Goal: Information Seeking & Learning: Compare options

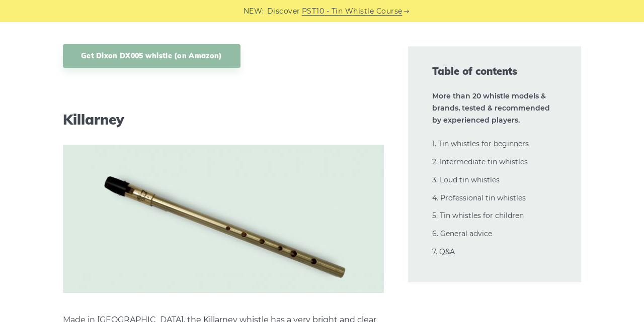
scroll to position [6223, 0]
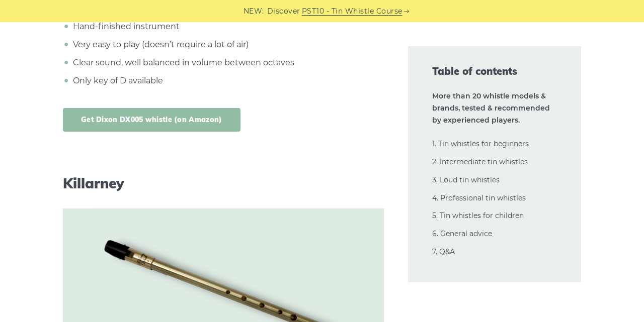
click at [162, 120] on link "Get Dixon DX005 whistle (on Amazon)" at bounding box center [152, 120] width 178 height 24
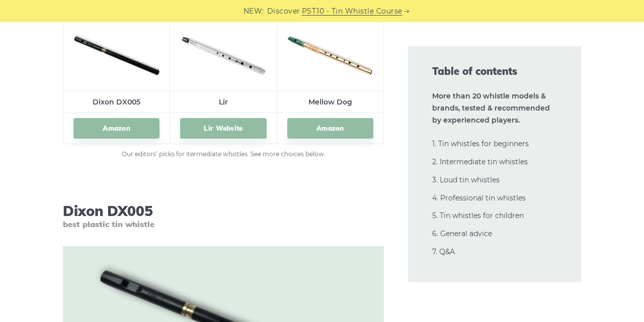
scroll to position [5543, 0]
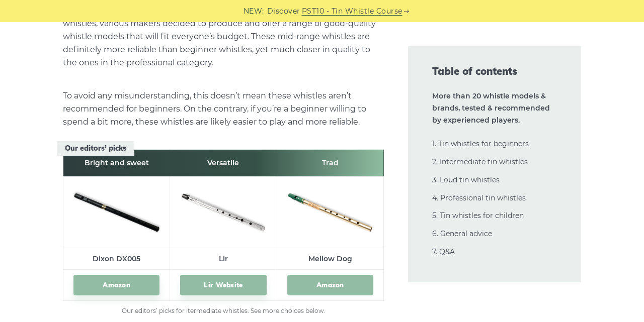
click at [323, 284] on link "Amazon" at bounding box center [330, 285] width 86 height 21
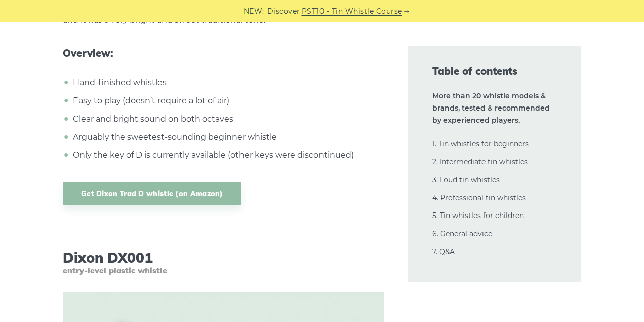
scroll to position [4759, 0]
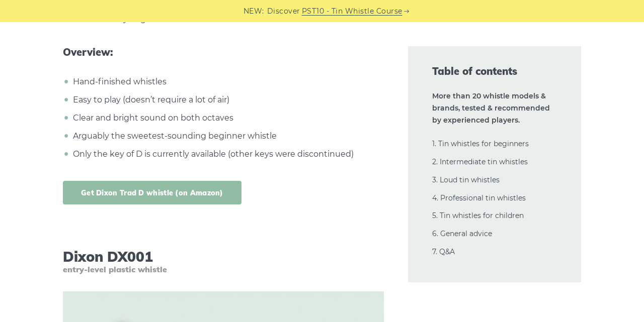
click at [144, 187] on link "Get Dixon Trad D whistle (on Amazon)" at bounding box center [152, 193] width 179 height 24
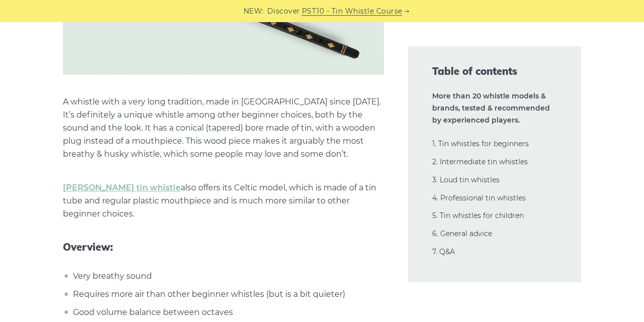
scroll to position [3556, 0]
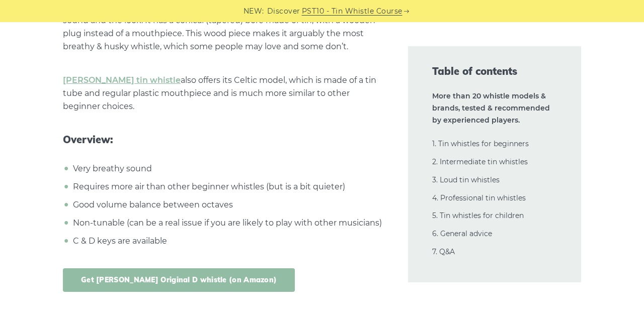
click at [173, 276] on link "Get [PERSON_NAME] Original D whistle (on Amazon)" at bounding box center [179, 281] width 232 height 24
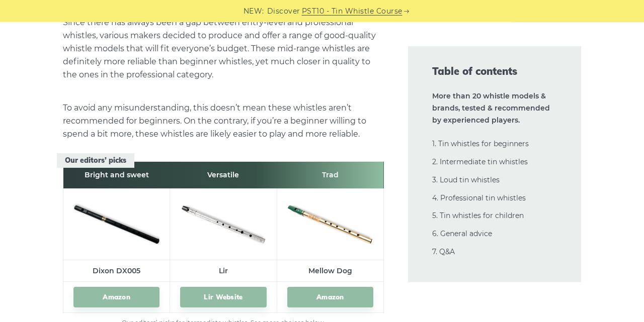
scroll to position [5596, 0]
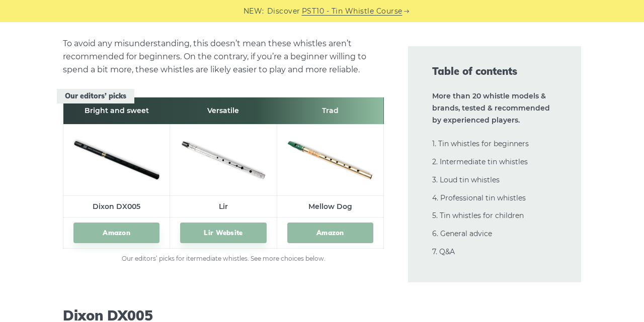
click at [335, 232] on link "Amazon" at bounding box center [330, 233] width 86 height 21
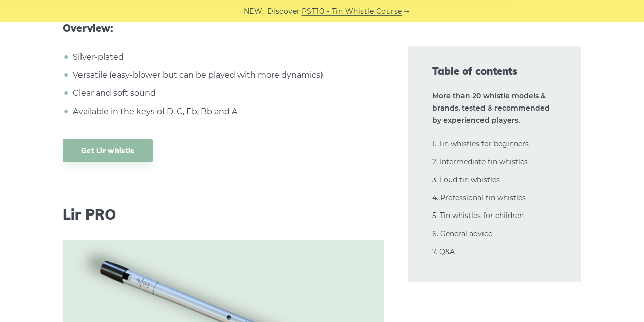
scroll to position [7374, 0]
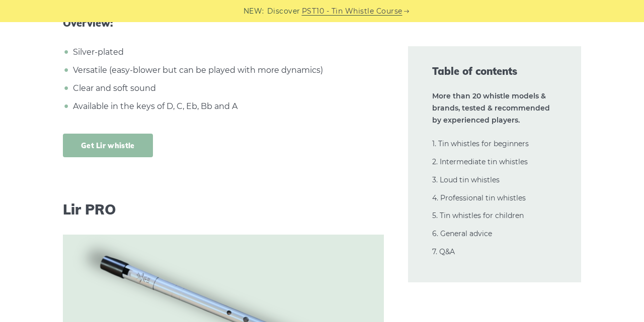
click at [127, 134] on link "Get Lir whistle" at bounding box center [108, 146] width 90 height 24
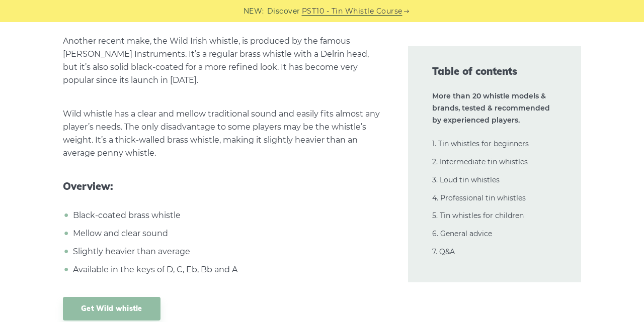
scroll to position [8367, 0]
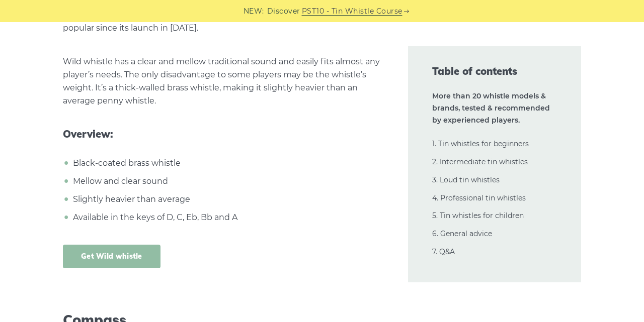
click at [100, 245] on link "Get Wild whistle" at bounding box center [112, 257] width 98 height 24
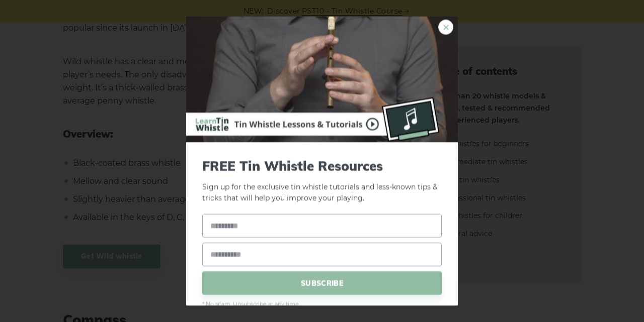
click at [446, 32] on link "×" at bounding box center [445, 26] width 15 height 15
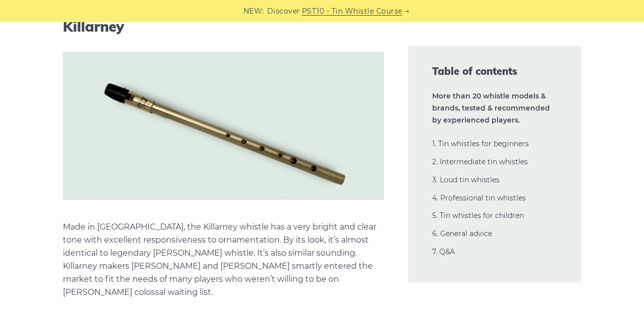
scroll to position [6171, 0]
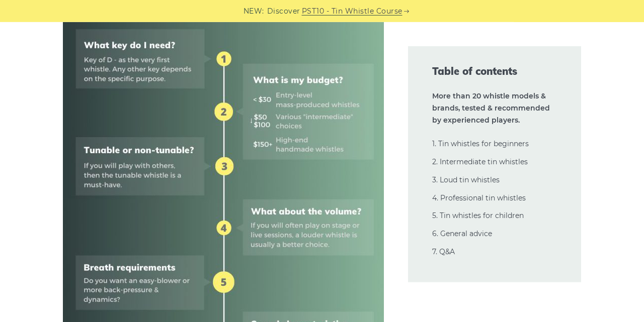
scroll to position [575, 0]
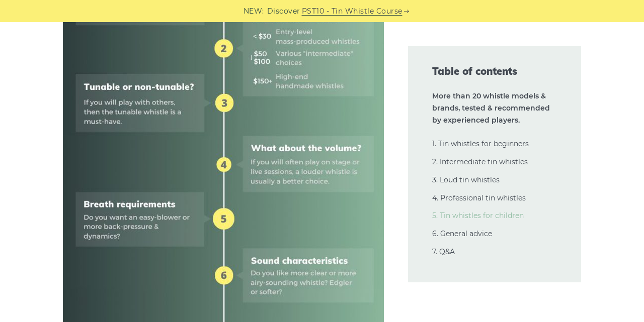
click at [465, 216] on link "5. Tin whistles for children" at bounding box center [478, 215] width 92 height 9
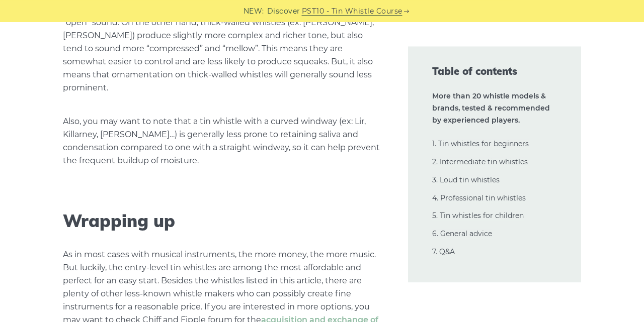
scroll to position [23641, 0]
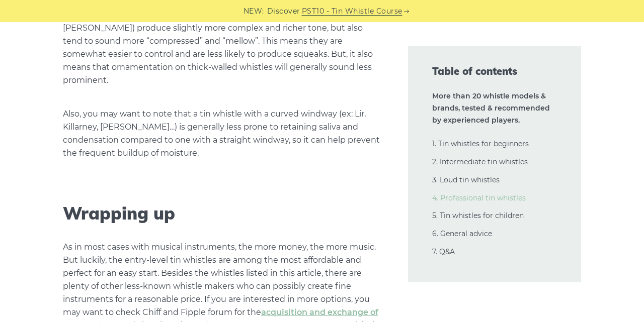
click at [476, 195] on link "4. Professional tin whistles" at bounding box center [479, 198] width 94 height 9
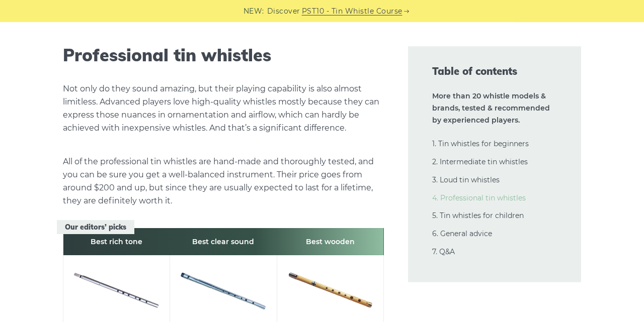
scroll to position [14198, 0]
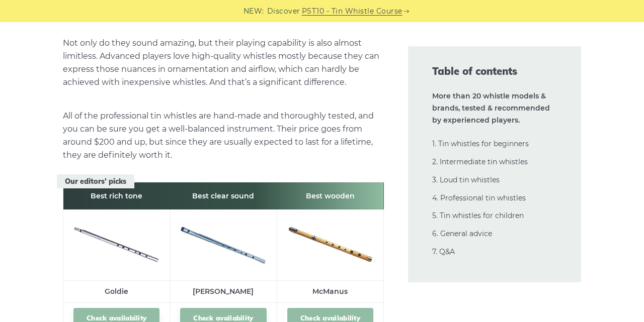
click at [329, 308] on link "Check availability" at bounding box center [330, 318] width 86 height 21
click at [121, 308] on link "Check availability" at bounding box center [116, 318] width 86 height 21
click at [222, 308] on link "Check availability" at bounding box center [223, 318] width 86 height 21
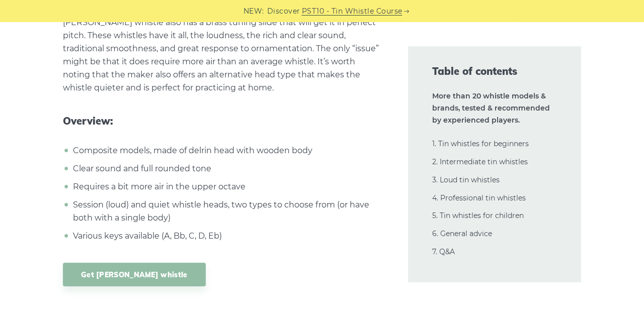
scroll to position [13884, 0]
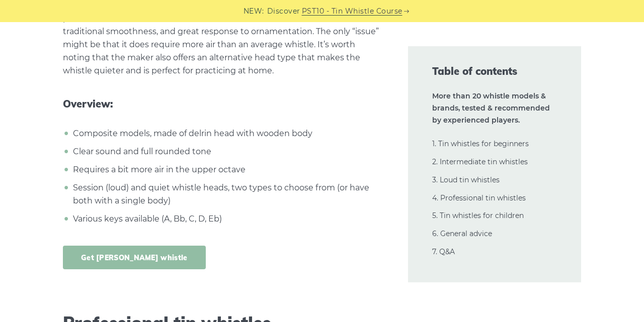
click at [141, 246] on link "Get [PERSON_NAME] whistle" at bounding box center [134, 258] width 143 height 24
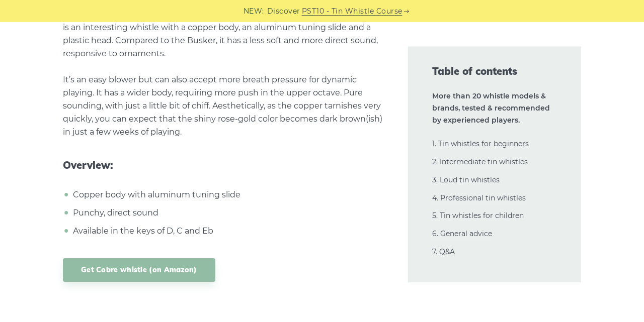
scroll to position [13204, 0]
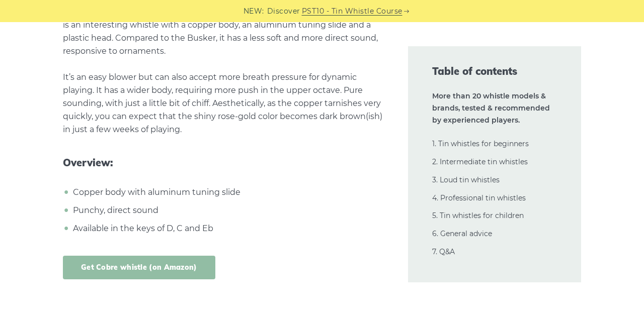
click at [135, 256] on link "Get Cobre whistle (on Amazon)" at bounding box center [139, 268] width 152 height 24
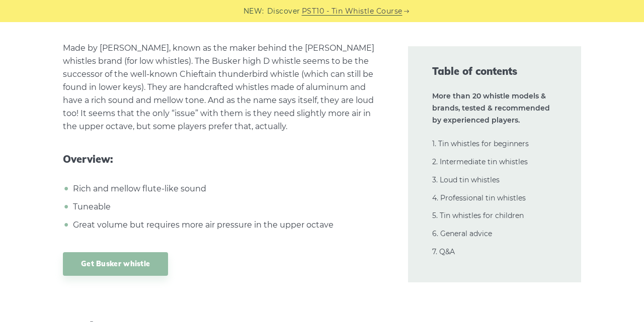
scroll to position [12681, 0]
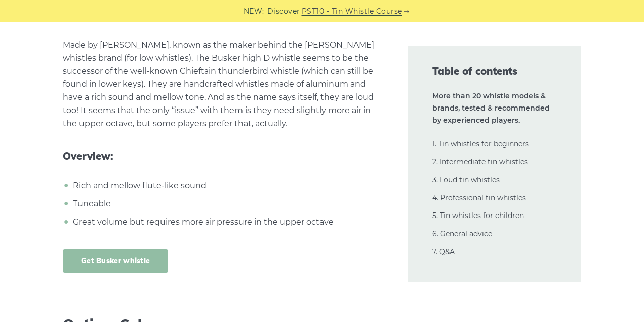
click at [131, 249] on link "Get Busker whistle" at bounding box center [115, 261] width 105 height 24
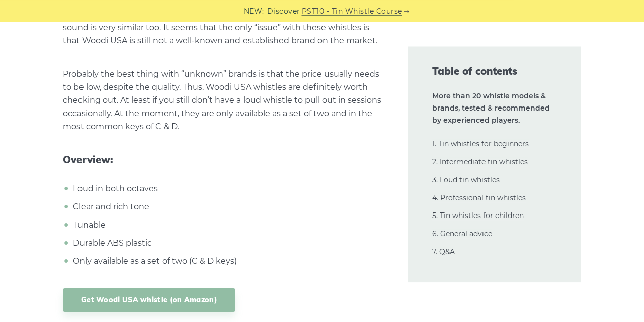
scroll to position [12158, 0]
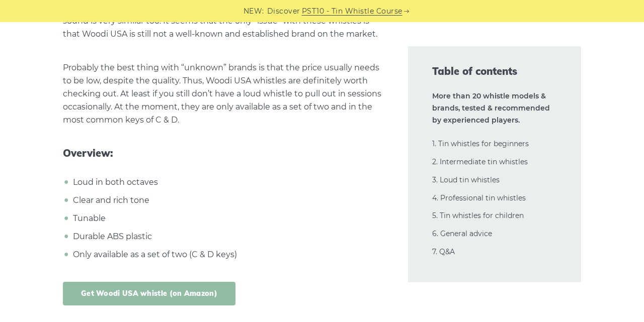
click at [147, 282] on link "Get Woodi USA whistle (on Amazon)" at bounding box center [149, 294] width 172 height 24
